Goal: Share content: Share content

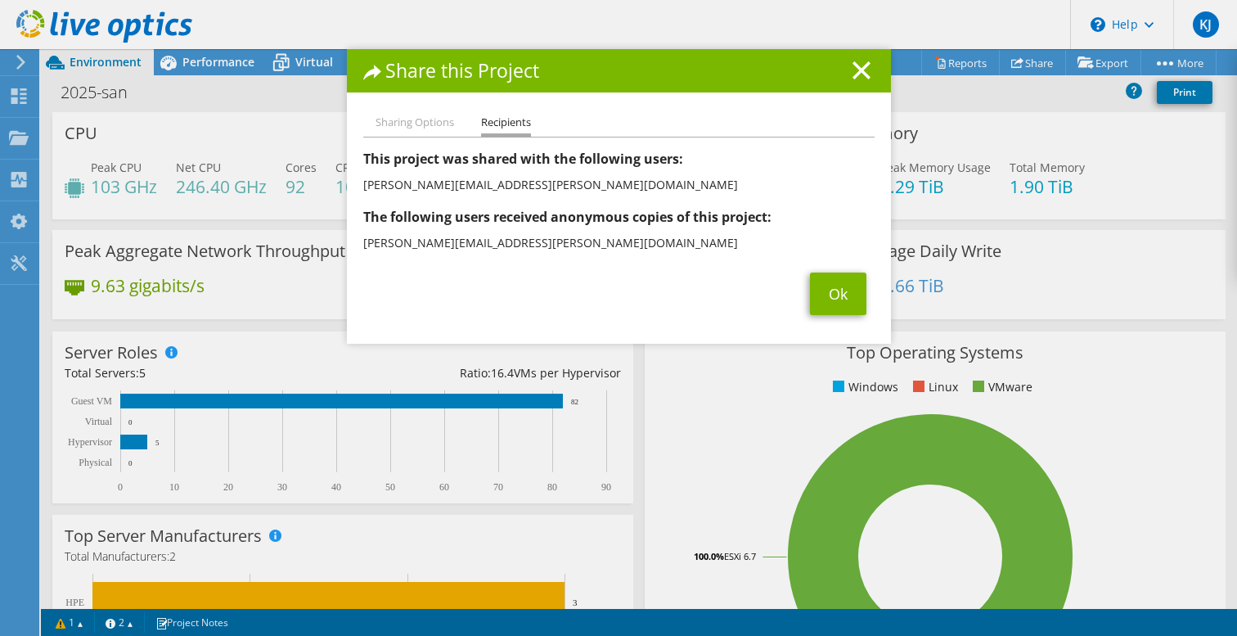
select select "USD"
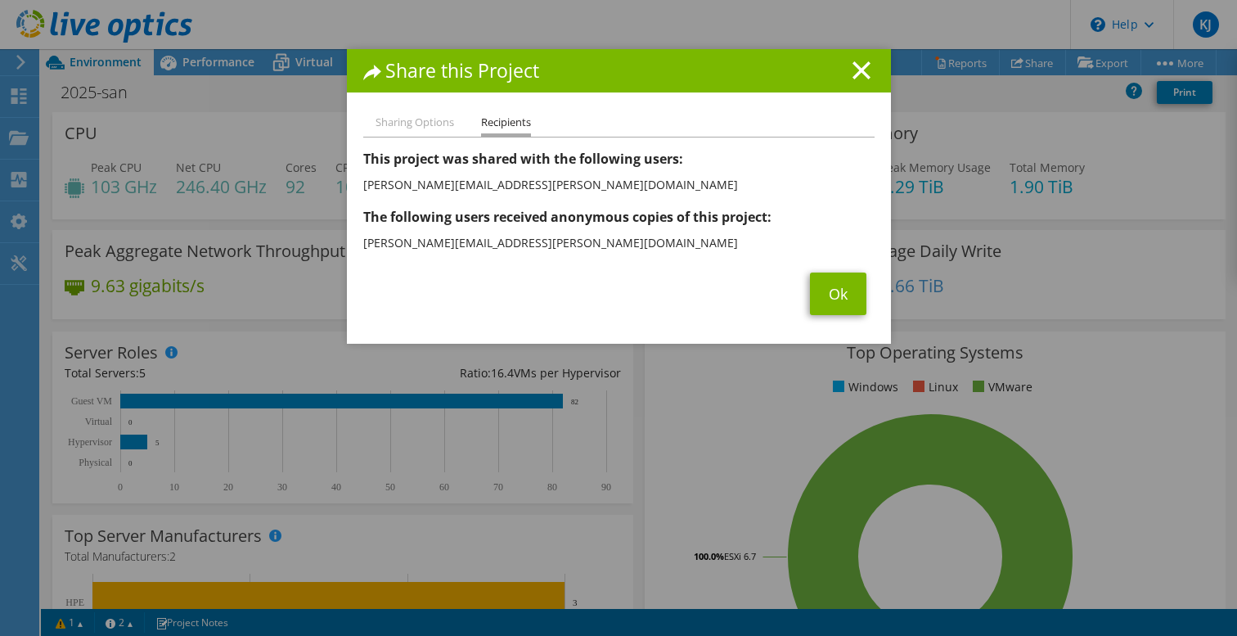
click at [426, 126] on li "Sharing Options" at bounding box center [415, 123] width 79 height 20
click at [840, 299] on link "Ok" at bounding box center [838, 293] width 56 height 43
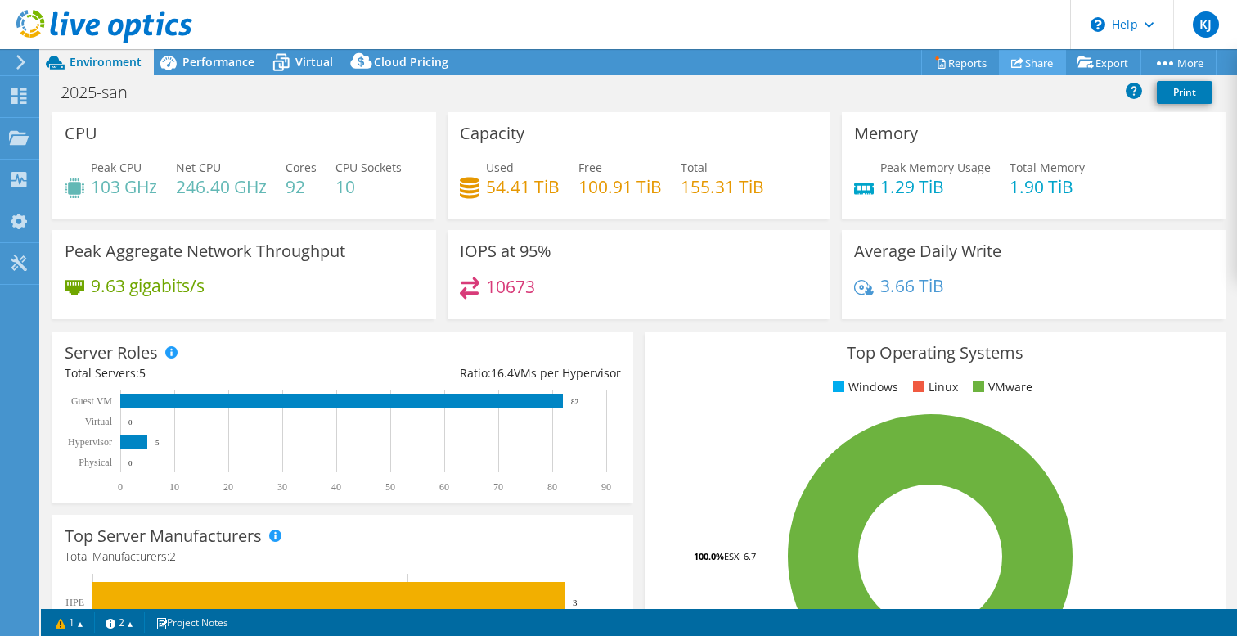
click at [1026, 67] on link "Share" at bounding box center [1032, 62] width 67 height 25
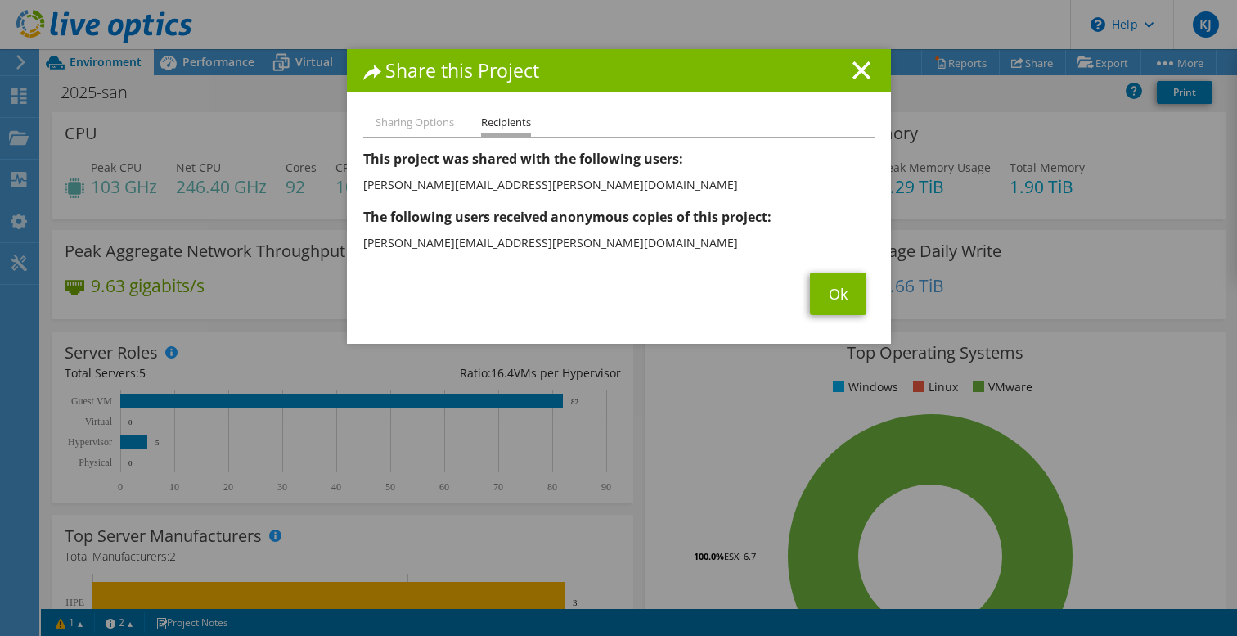
click at [849, 126] on ul "Sharing Options Recipients" at bounding box center [618, 125] width 511 height 24
click at [398, 117] on li "Sharing Options" at bounding box center [415, 123] width 79 height 20
click at [375, 64] on h1 "Share this Project" at bounding box center [618, 70] width 511 height 19
click at [423, 254] on li "Dustin.Baker@dell.com" at bounding box center [618, 243] width 511 height 26
click at [864, 119] on ul "Sharing Options Recipients" at bounding box center [618, 125] width 511 height 24
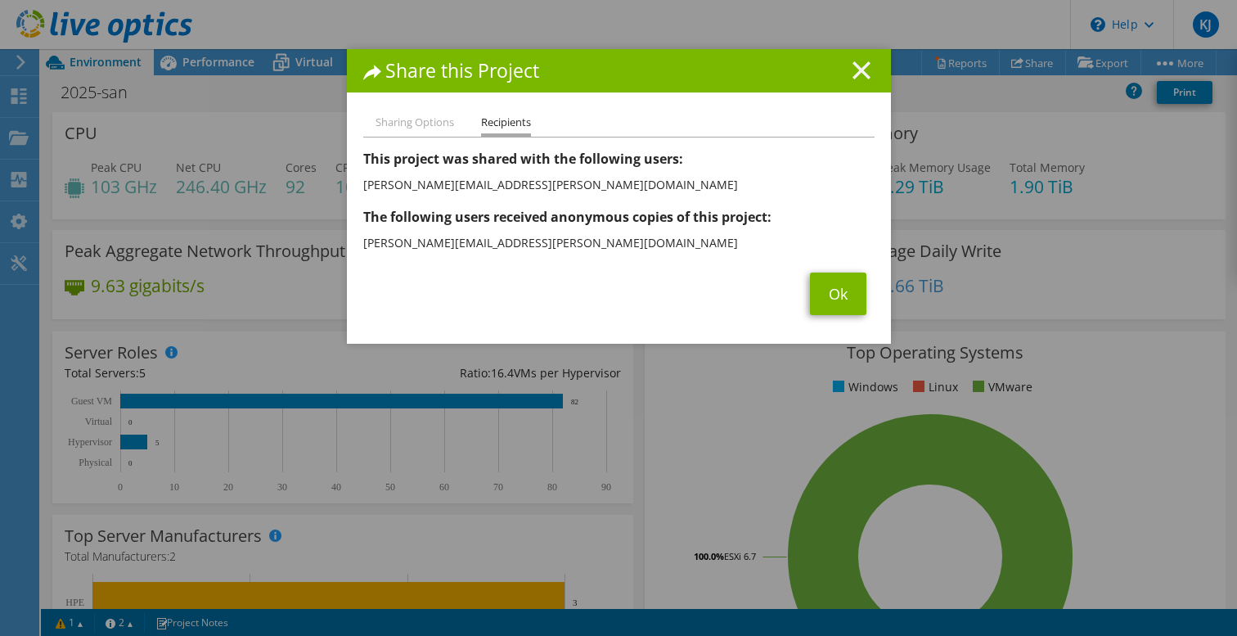
click at [863, 68] on line at bounding box center [861, 70] width 16 height 16
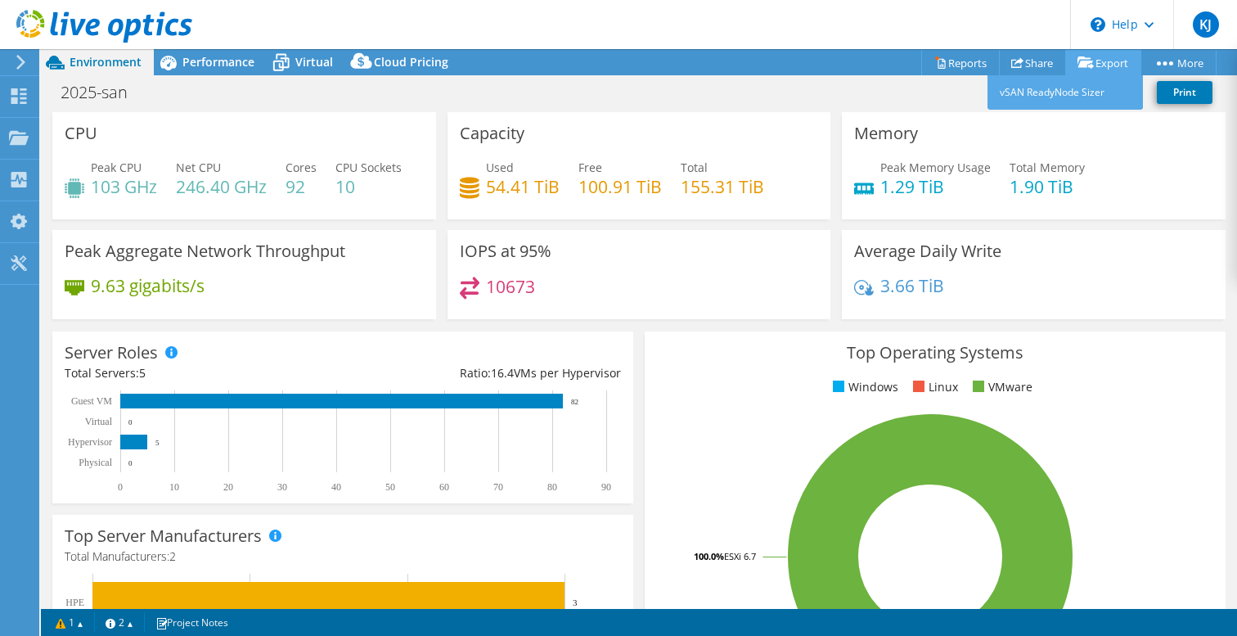
click at [1087, 70] on link "Export" at bounding box center [1103, 62] width 76 height 25
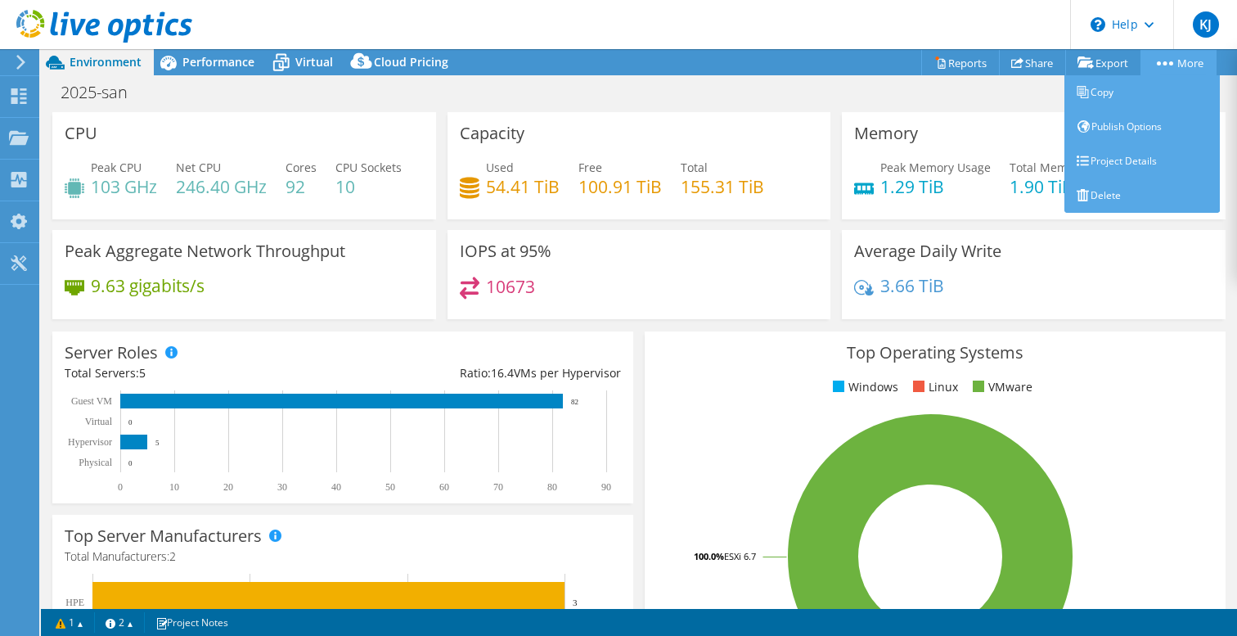
click at [1175, 66] on link "More" at bounding box center [1179, 62] width 76 height 25
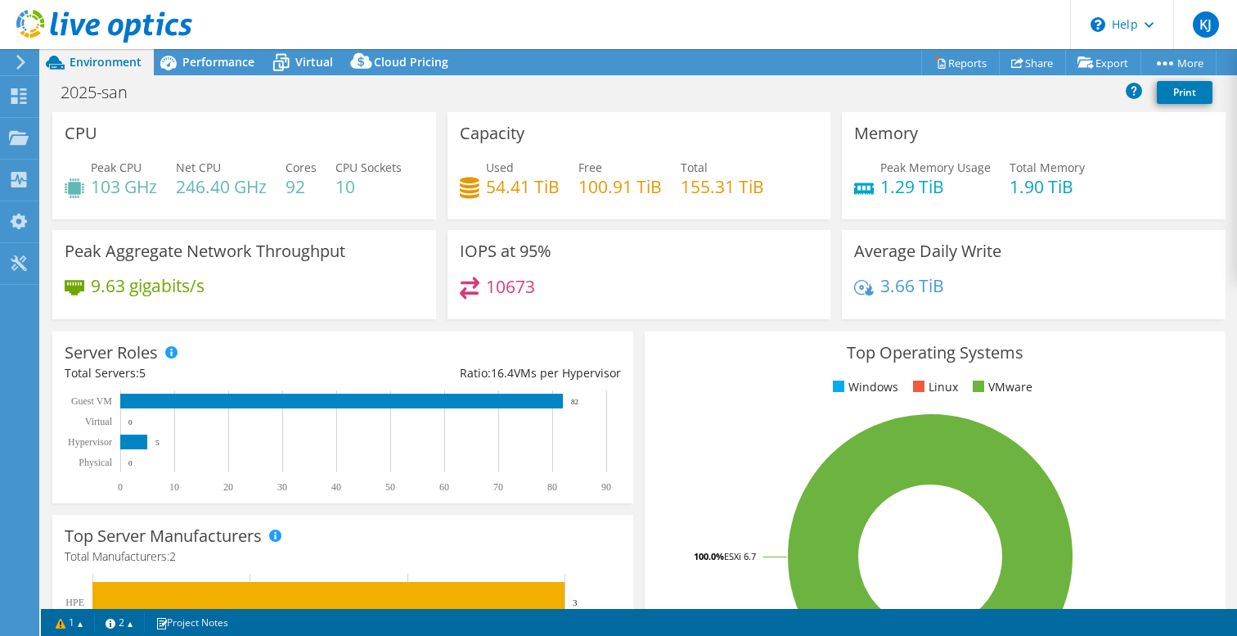
click at [1015, 92] on div "2025-san Print" at bounding box center [639, 92] width 1196 height 30
click at [1020, 64] on link "Share" at bounding box center [1032, 62] width 67 height 25
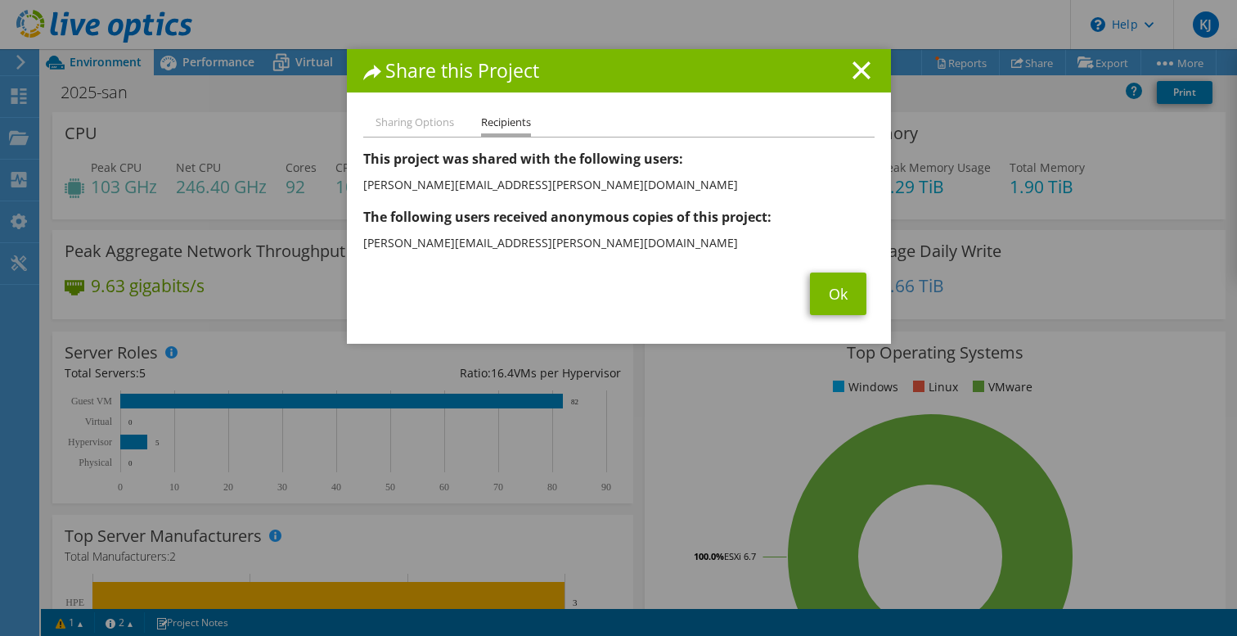
click at [438, 124] on li "Sharing Options" at bounding box center [415, 123] width 79 height 20
click at [556, 124] on ul "Sharing Options Recipients" at bounding box center [618, 125] width 511 height 24
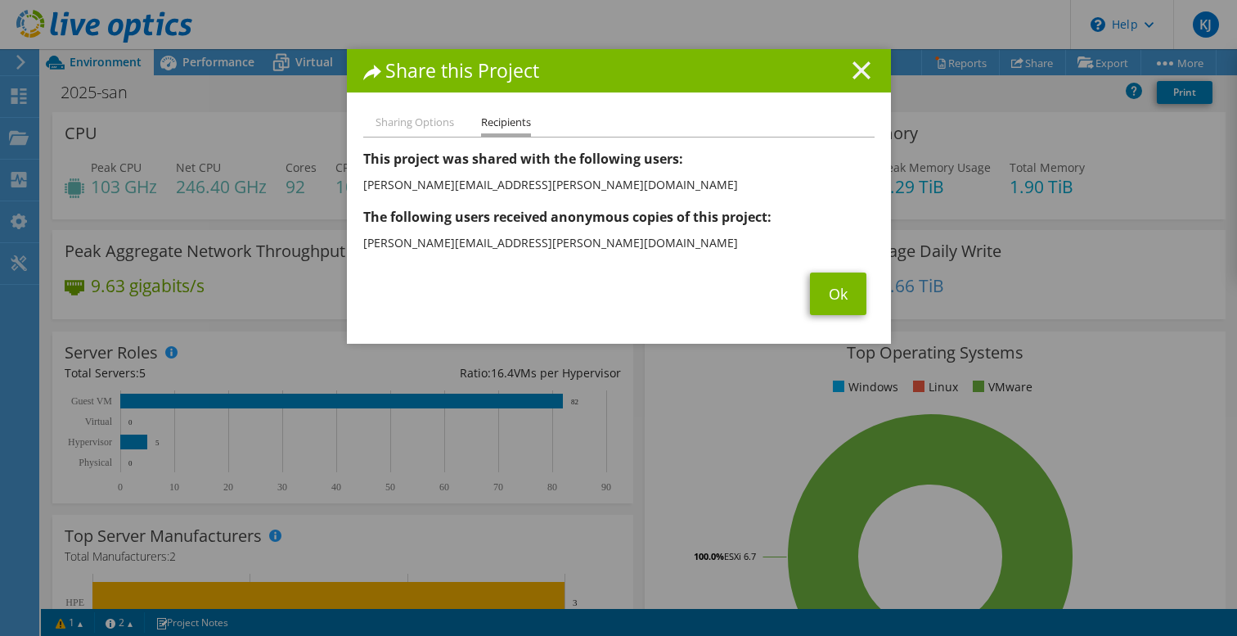
click at [858, 68] on line at bounding box center [861, 70] width 16 height 16
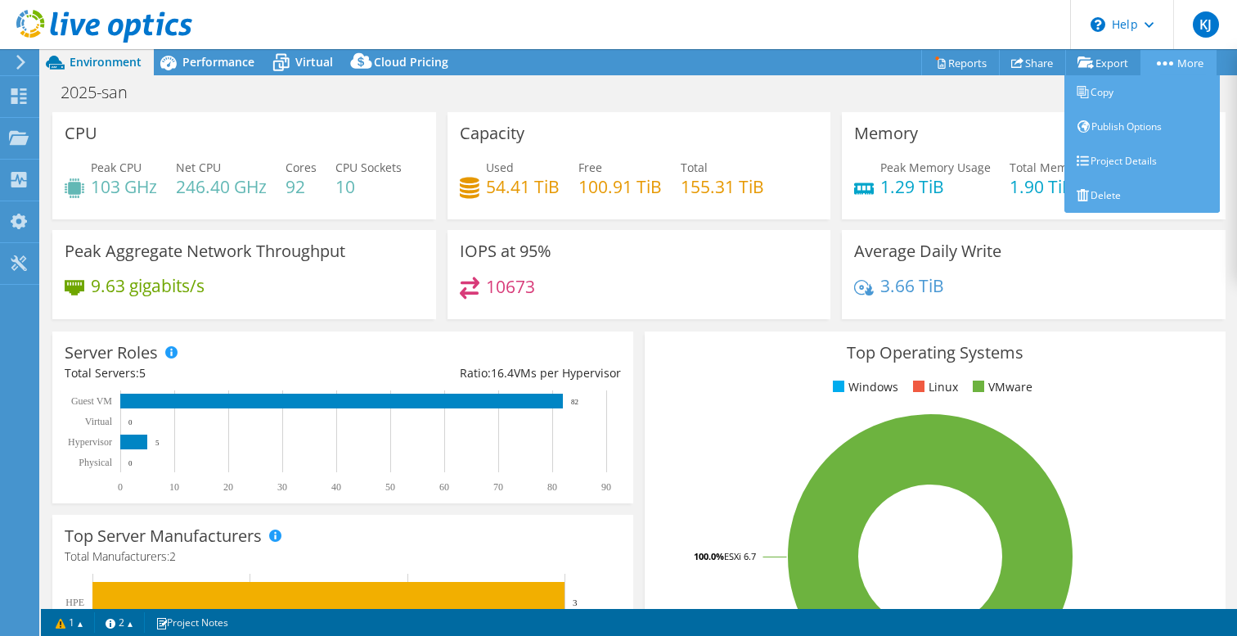
click at [1177, 64] on link "More" at bounding box center [1179, 62] width 76 height 25
click at [1105, 136] on link "Publish Options" at bounding box center [1142, 127] width 155 height 34
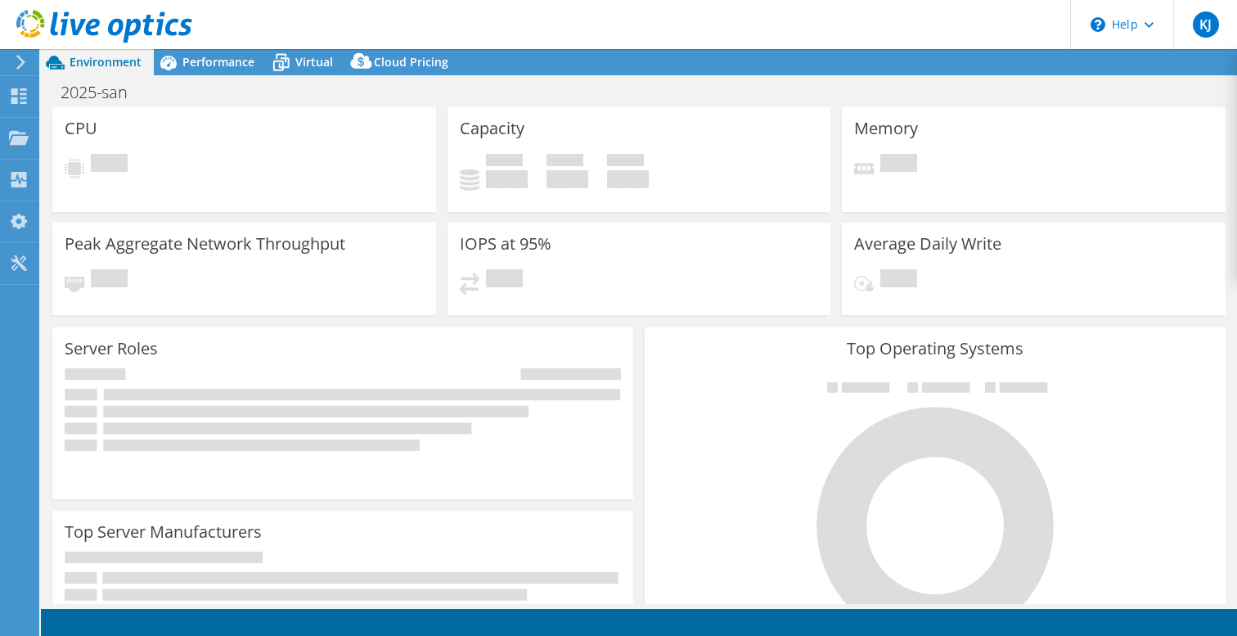
select select "USD"
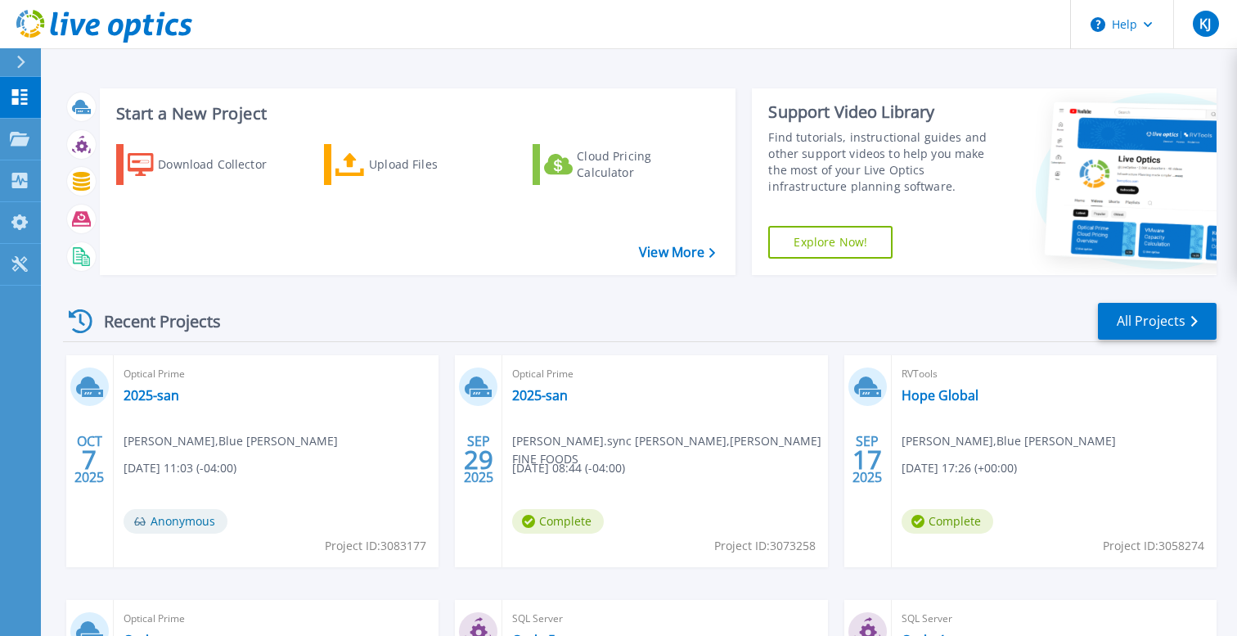
click at [26, 51] on div at bounding box center [28, 62] width 26 height 28
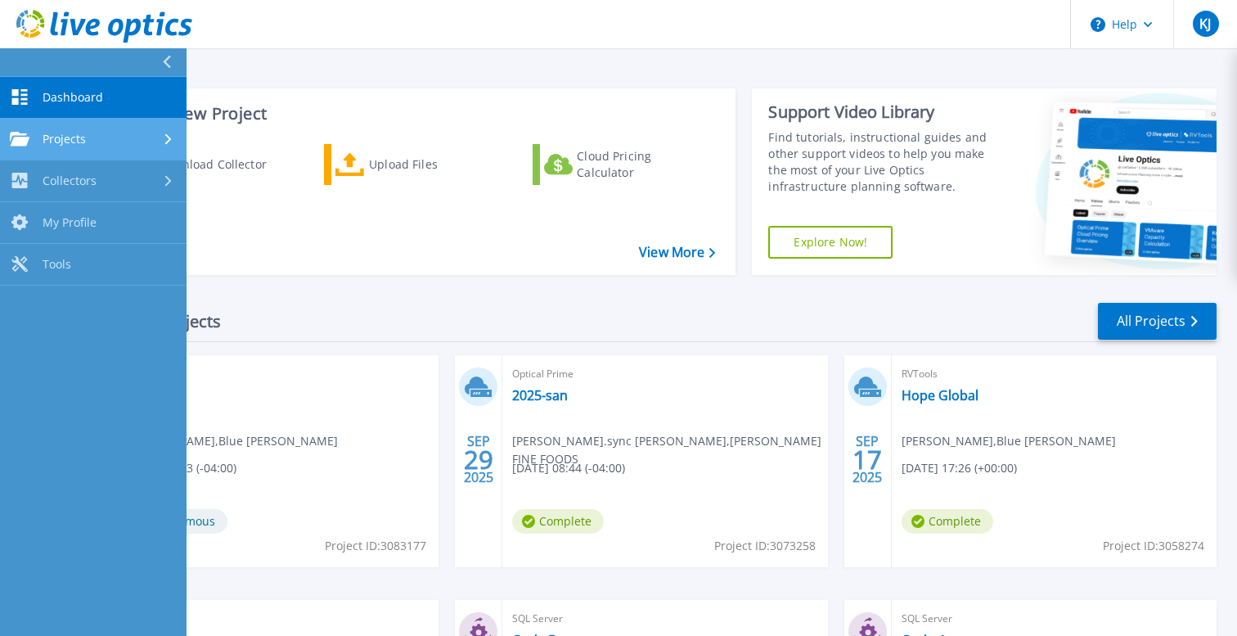
click at [75, 143] on span "Projects" at bounding box center [64, 139] width 43 height 15
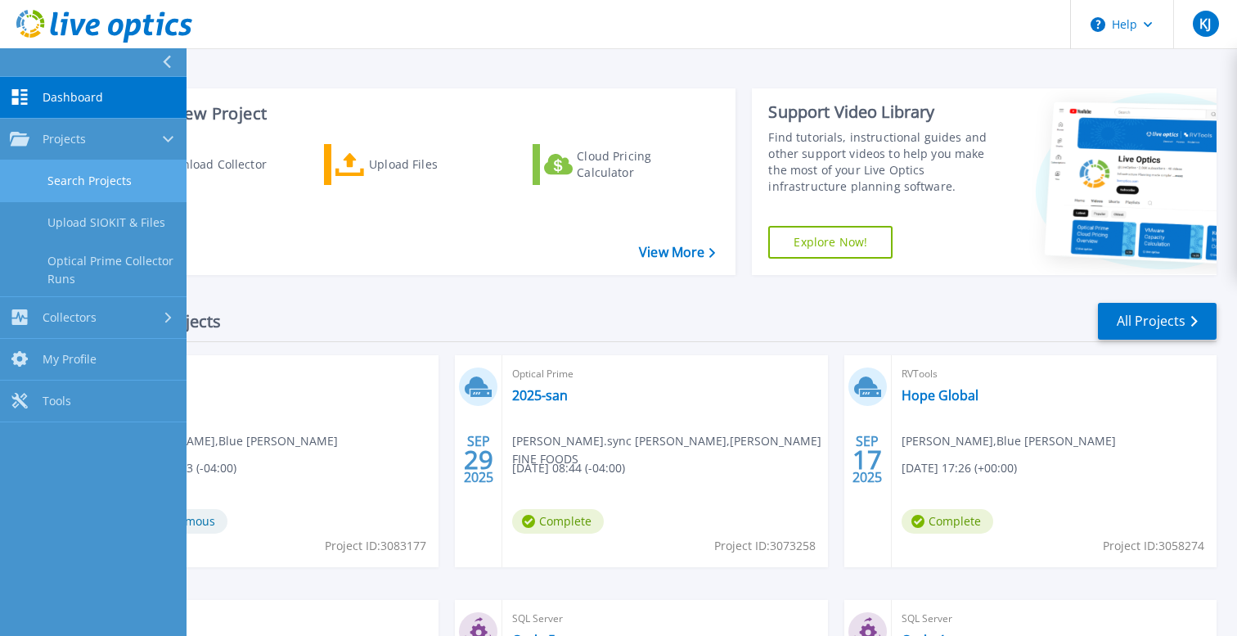
click at [79, 191] on link "Search Projects" at bounding box center [93, 181] width 187 height 42
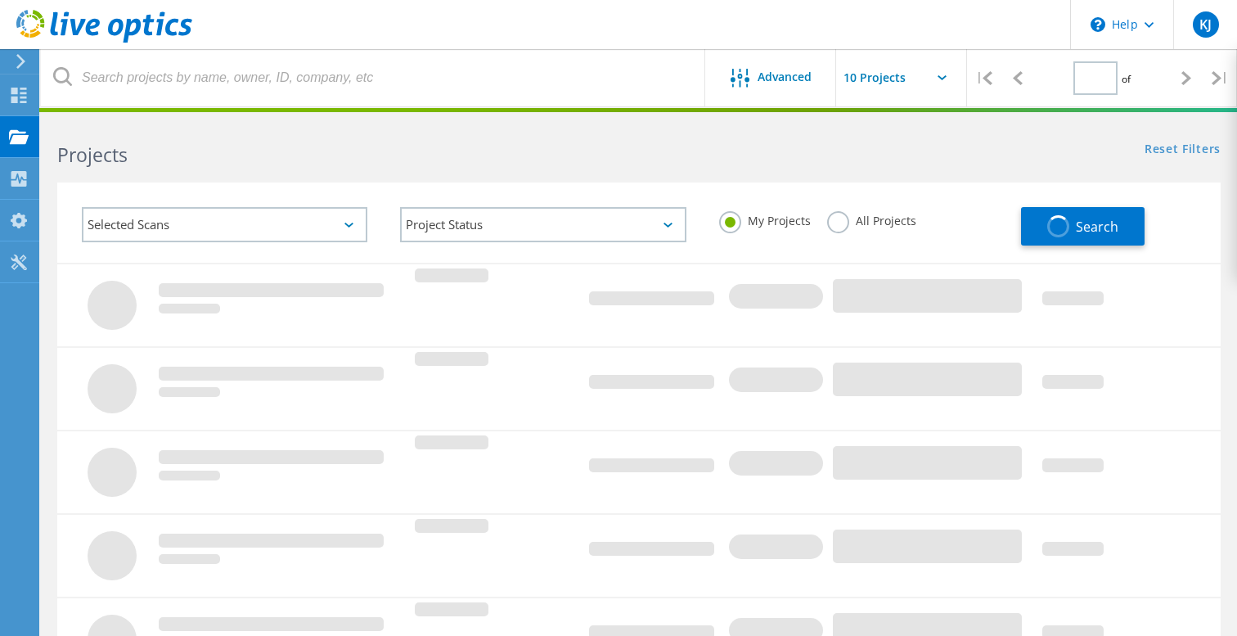
type input "1"
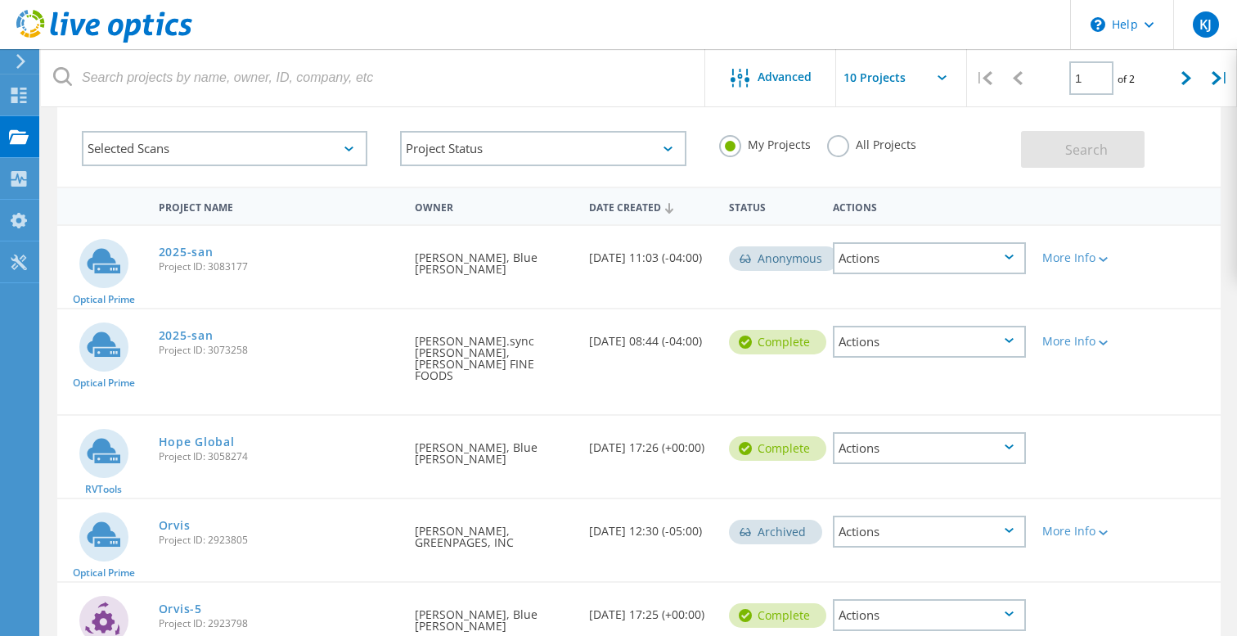
scroll to position [93, 0]
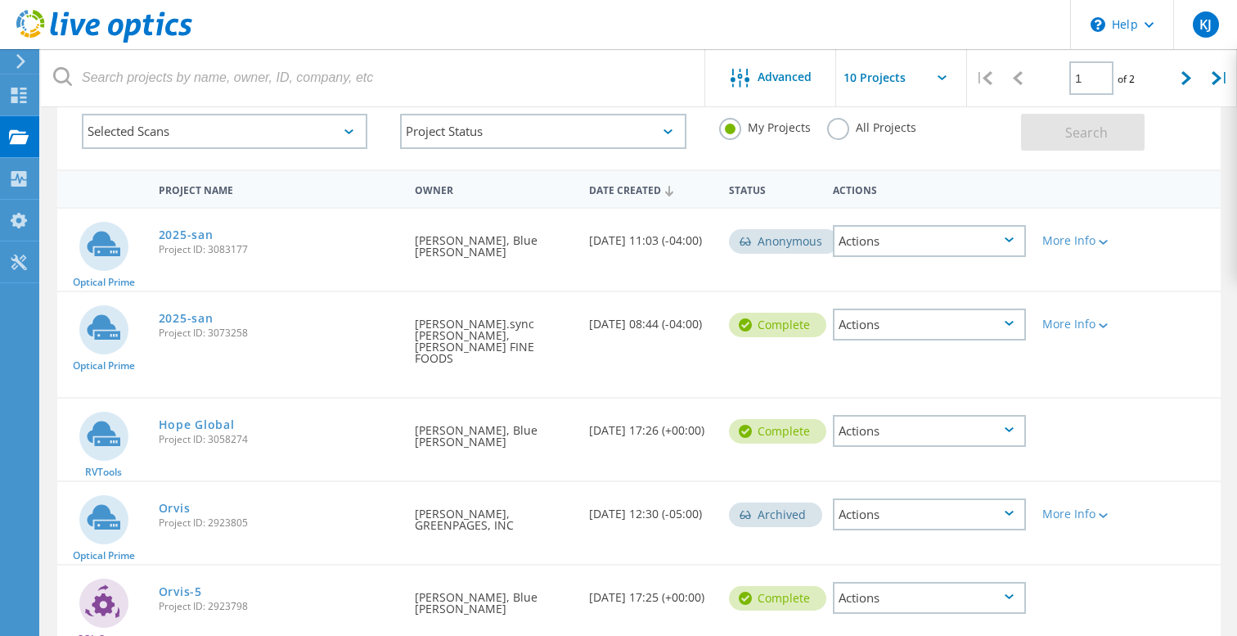
click at [871, 322] on div "Actions" at bounding box center [929, 324] width 193 height 32
click at [920, 340] on div "Share" at bounding box center [930, 337] width 190 height 25
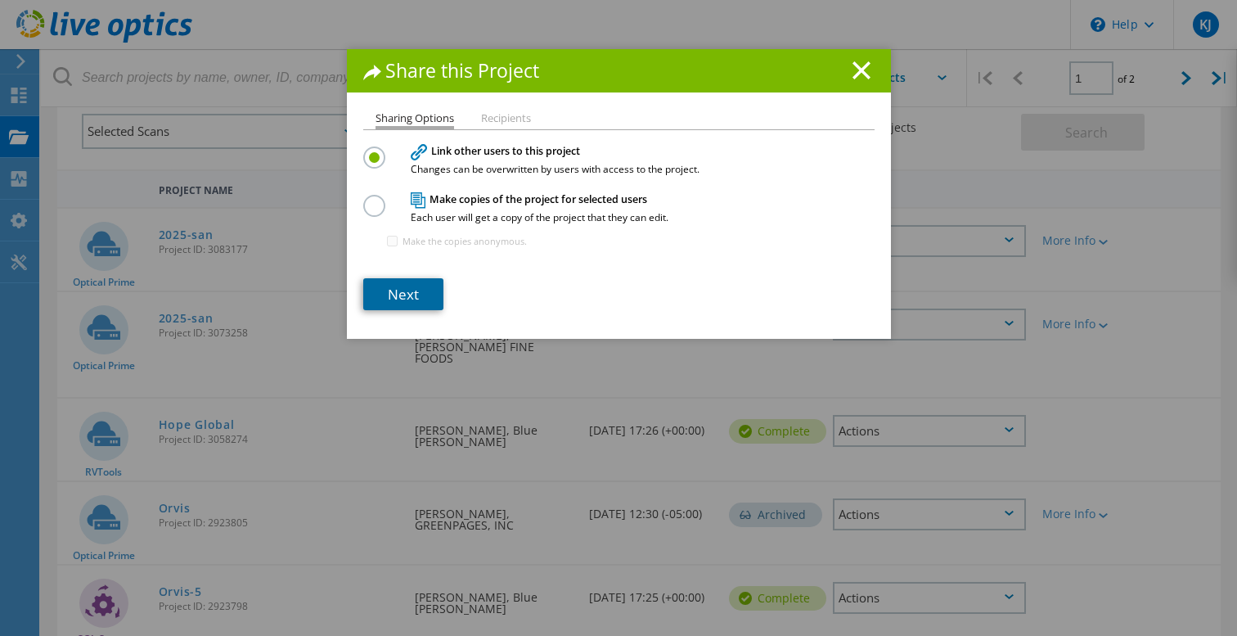
click at [421, 290] on link "Next" at bounding box center [403, 294] width 80 height 32
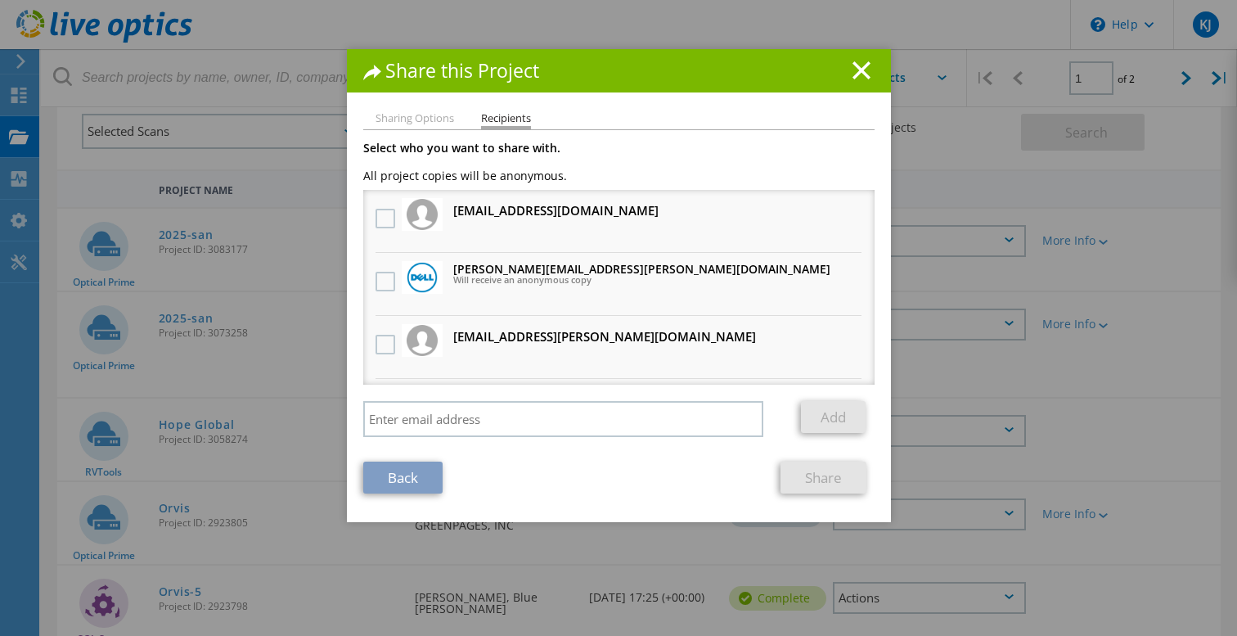
scroll to position [0, 0]
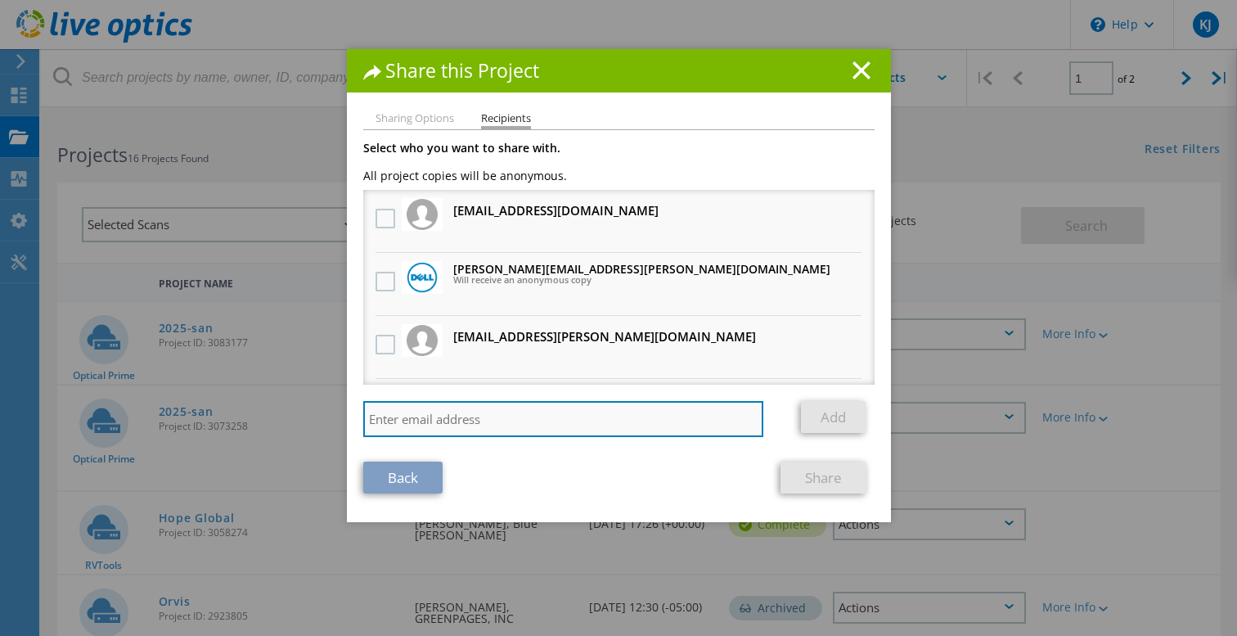
paste input "ryann.mannan@dell.com"
click at [692, 436] on input "ryann.mannan@dell.com" at bounding box center [563, 419] width 401 height 36
click at [507, 431] on input "ryann.mannan@dell.com" at bounding box center [563, 419] width 401 height 36
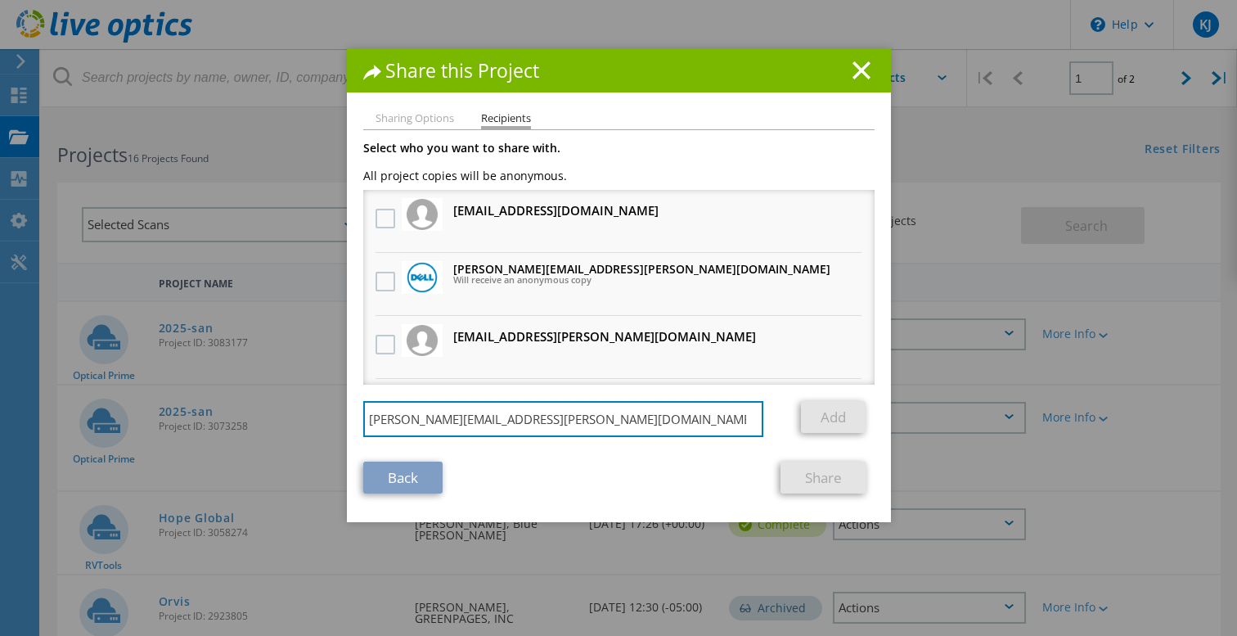
type input "ryann.mannan@dell.com"
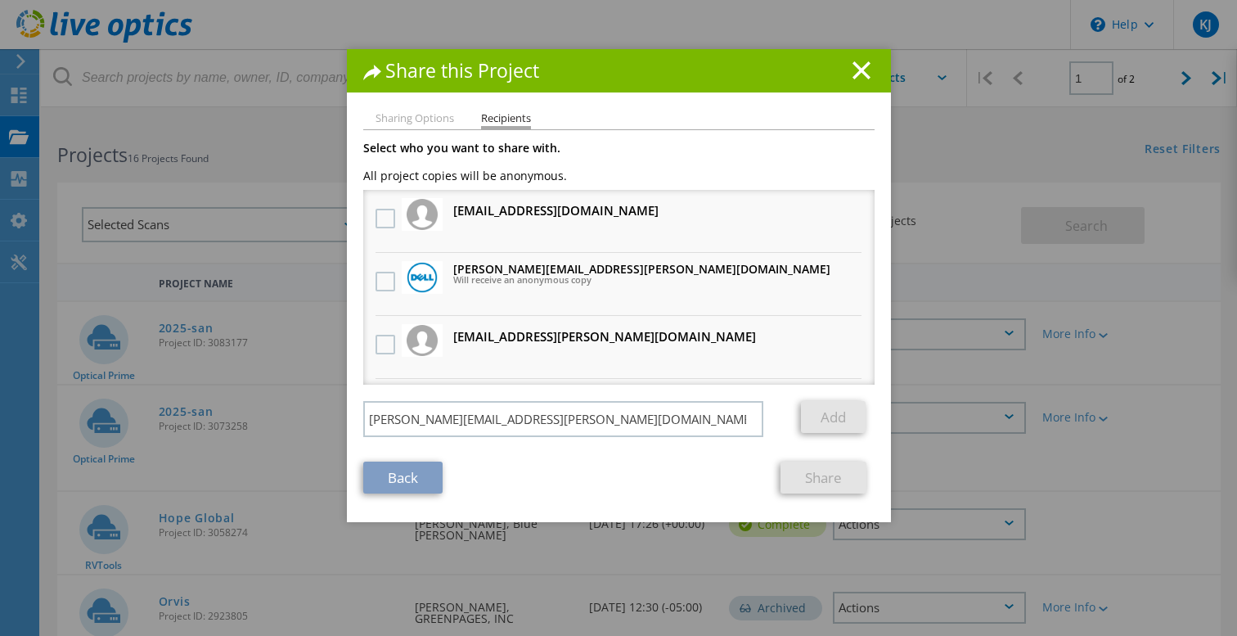
click at [581, 191] on li "pobrien@blountfinefoods.com Will receive an anonymous copy" at bounding box center [618, 221] width 511 height 63
click at [421, 128] on ul "Sharing Options Recipients" at bounding box center [618, 121] width 511 height 16
click at [419, 114] on li "Sharing Options" at bounding box center [415, 119] width 79 height 13
click at [810, 489] on link "Share" at bounding box center [824, 477] width 86 height 32
click at [862, 72] on line at bounding box center [861, 70] width 16 height 16
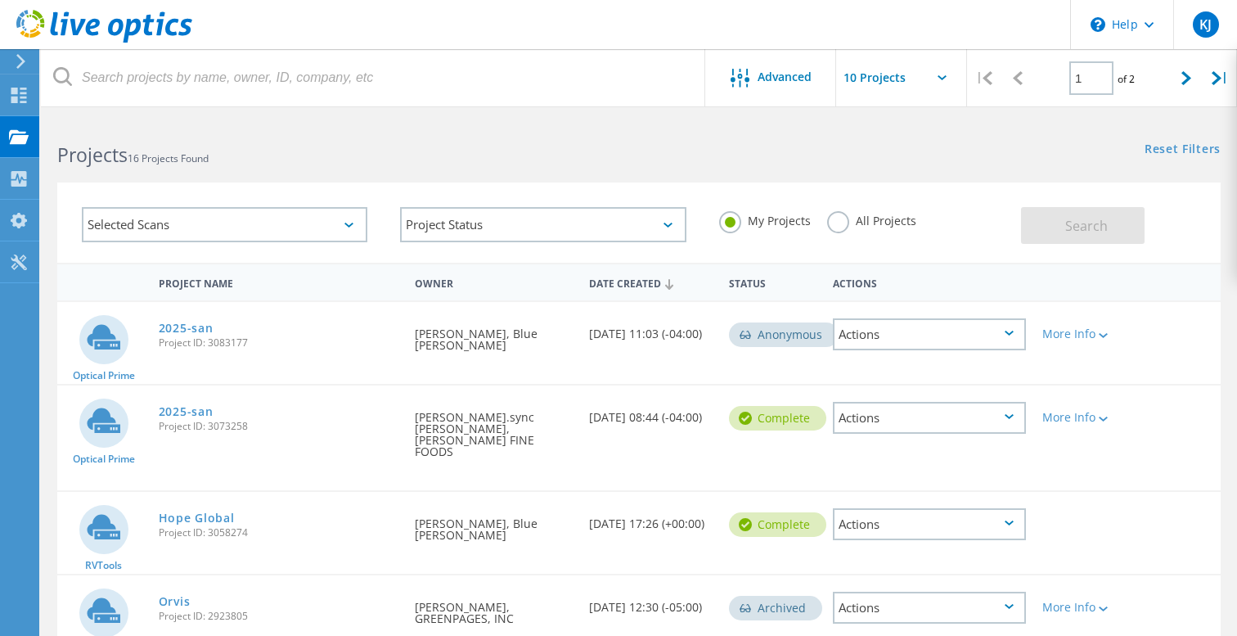
click at [1055, 425] on div "More Info" at bounding box center [1080, 412] width 93 height 54
click at [995, 419] on div "Actions" at bounding box center [929, 418] width 193 height 32
click at [946, 434] on div "Share" at bounding box center [930, 430] width 190 height 25
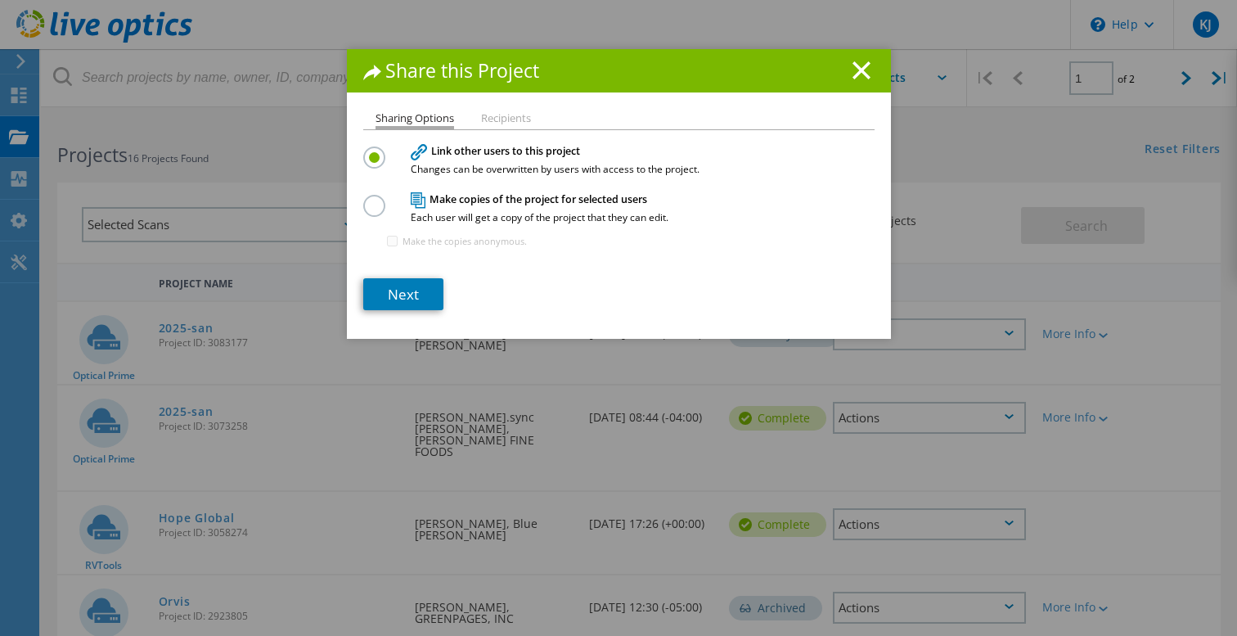
click at [501, 120] on li "Recipients" at bounding box center [506, 119] width 50 height 13
click at [398, 298] on link "Next" at bounding box center [403, 294] width 80 height 32
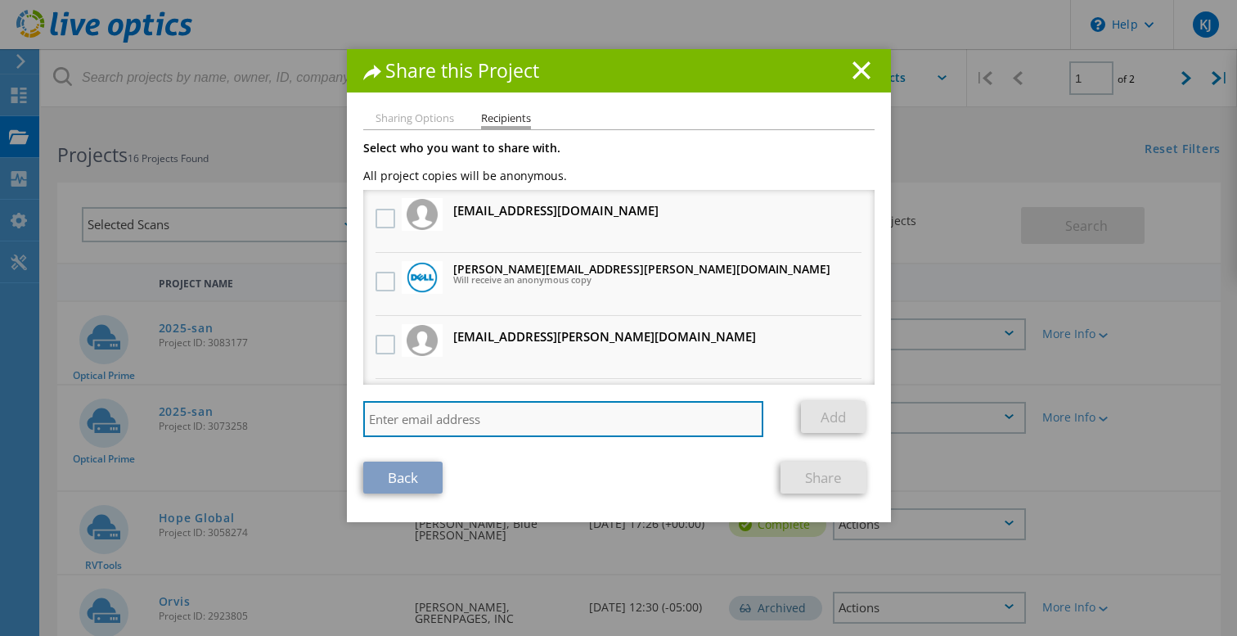
click at [422, 418] on input "search" at bounding box center [563, 419] width 401 height 36
paste input "ryann.mannan@dell.com"
type input "ryann.mannan@dell.com"
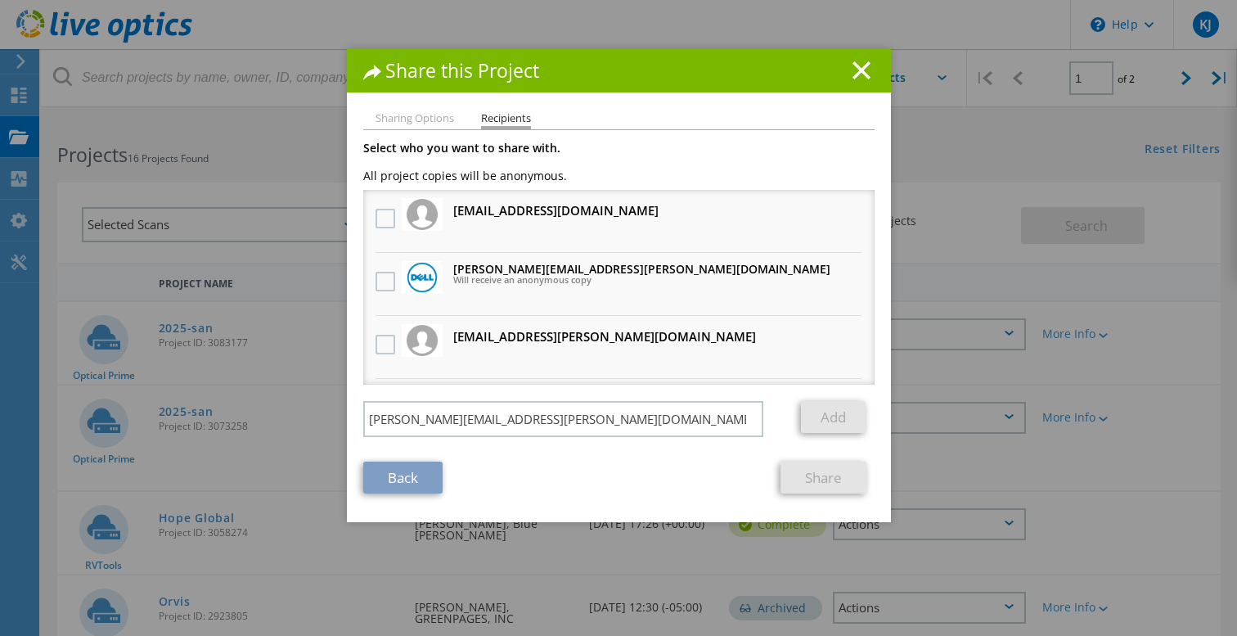
click at [831, 416] on link "Add" at bounding box center [833, 417] width 65 height 32
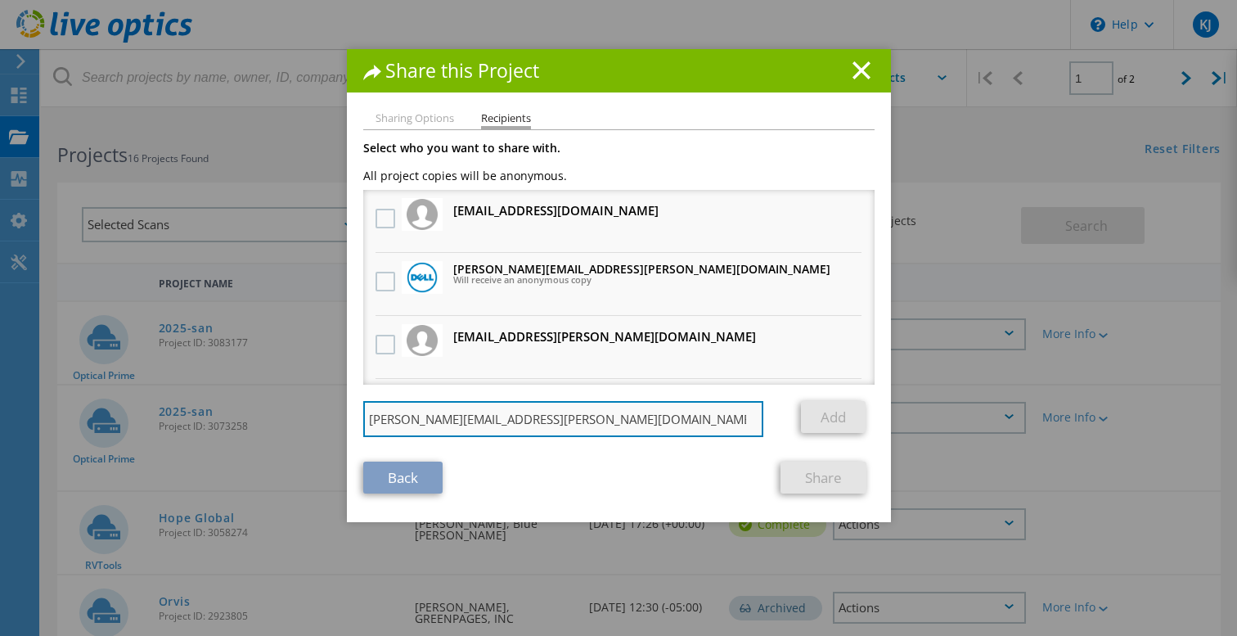
click at [660, 417] on input "ryann.mannan@dell.com" at bounding box center [563, 419] width 401 height 36
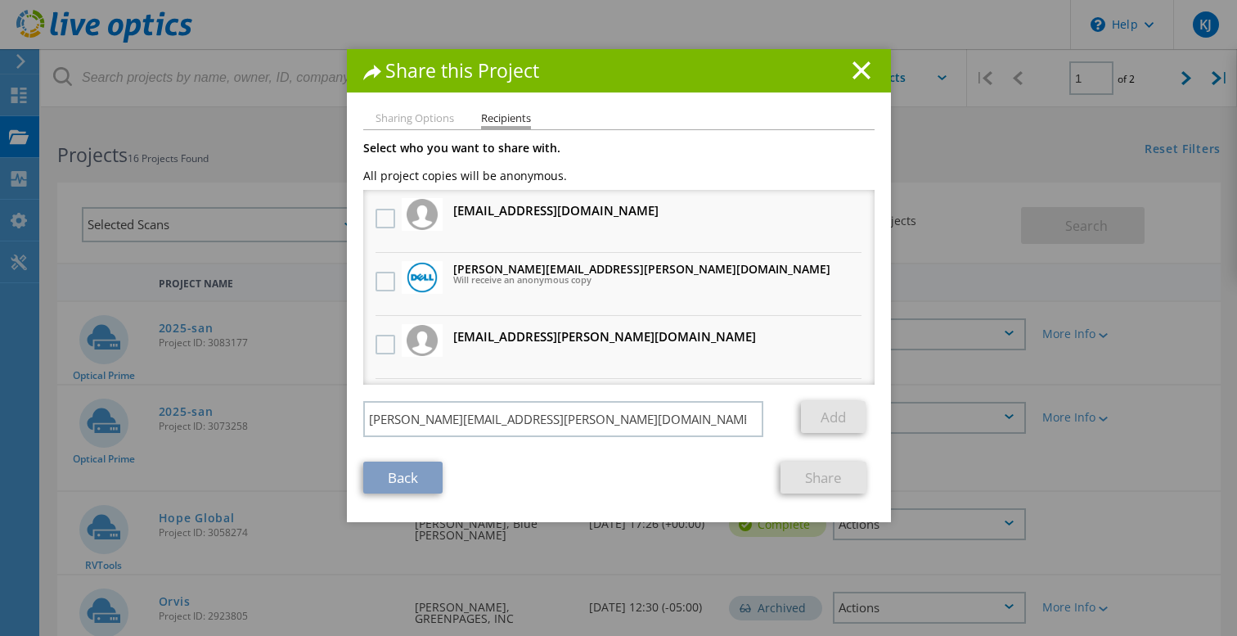
click at [670, 478] on div "Back Share" at bounding box center [618, 477] width 511 height 32
click at [827, 408] on link "Add" at bounding box center [833, 417] width 65 height 32
click at [416, 119] on li "Sharing Options" at bounding box center [415, 119] width 79 height 13
click at [846, 69] on h1 "Share this Project" at bounding box center [618, 70] width 511 height 19
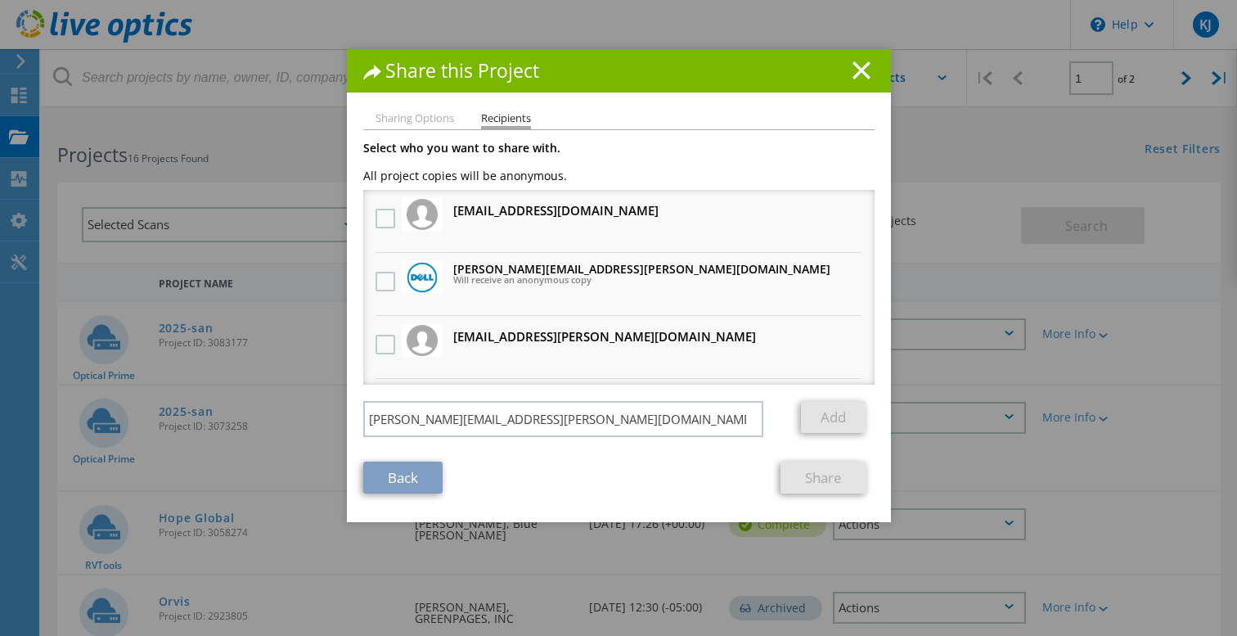
click at [862, 72] on line at bounding box center [861, 70] width 16 height 16
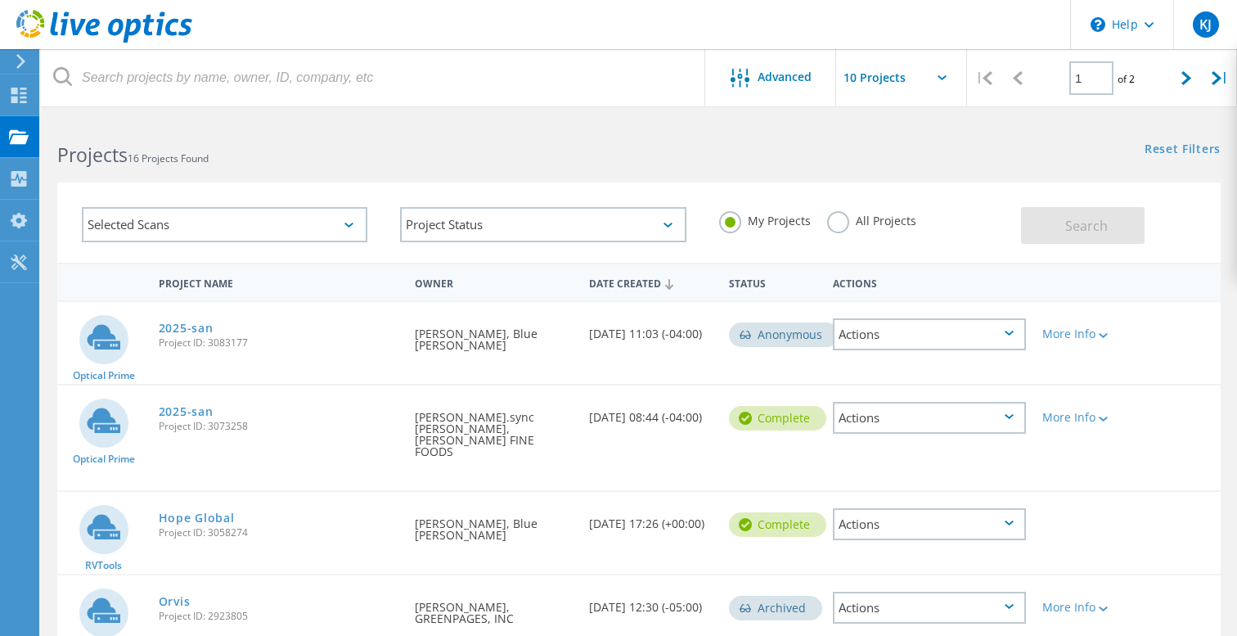
click at [775, 342] on div "Anonymous" at bounding box center [784, 334] width 110 height 25
click at [889, 340] on div "Actions" at bounding box center [929, 334] width 193 height 32
click at [775, 413] on div "Complete" at bounding box center [777, 418] width 97 height 25
click at [205, 411] on link "2025-san" at bounding box center [186, 411] width 55 height 11
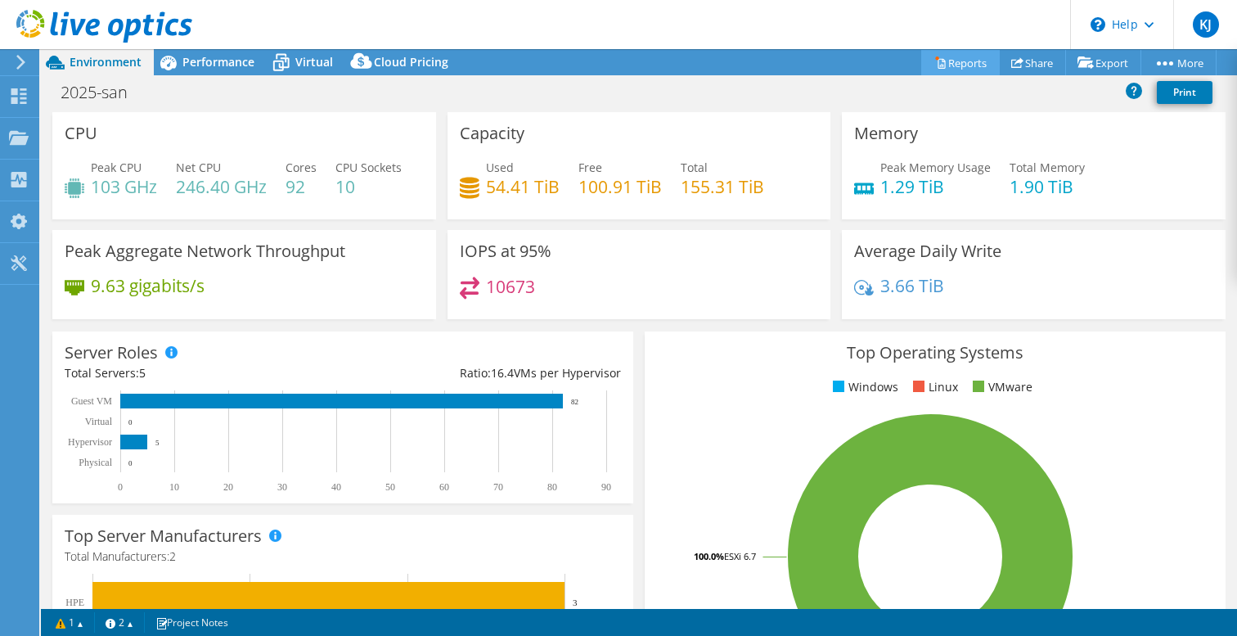
click at [952, 64] on link "Reports" at bounding box center [960, 62] width 79 height 25
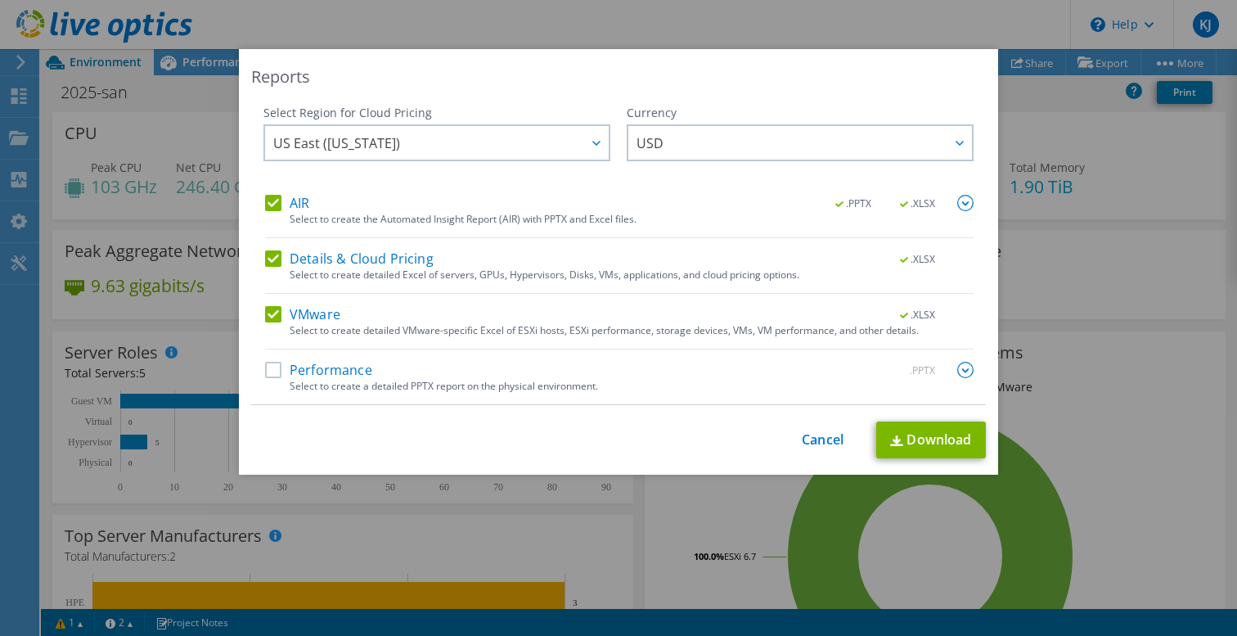
click at [272, 371] on label "Performance" at bounding box center [318, 370] width 107 height 16
click at [0, 0] on input "Performance" at bounding box center [0, 0] width 0 height 0
click at [277, 374] on label "Performance" at bounding box center [318, 370] width 107 height 16
click at [0, 0] on input "Performance" at bounding box center [0, 0] width 0 height 0
click at [930, 435] on link "Download" at bounding box center [931, 439] width 110 height 37
